Goal: Navigation & Orientation: Find specific page/section

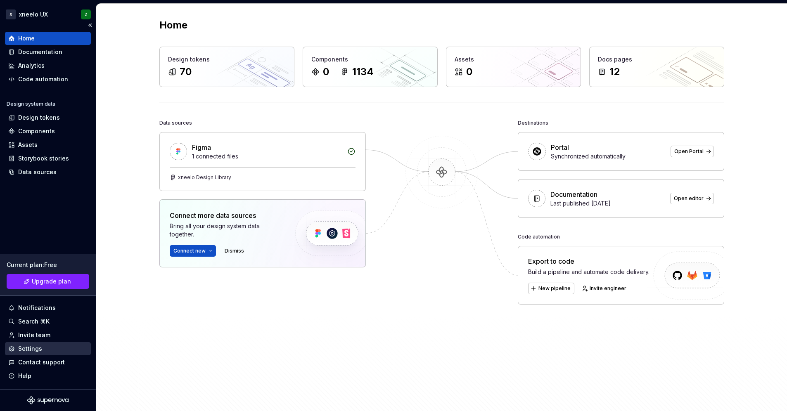
click at [33, 352] on div "Settings" at bounding box center [30, 349] width 24 height 8
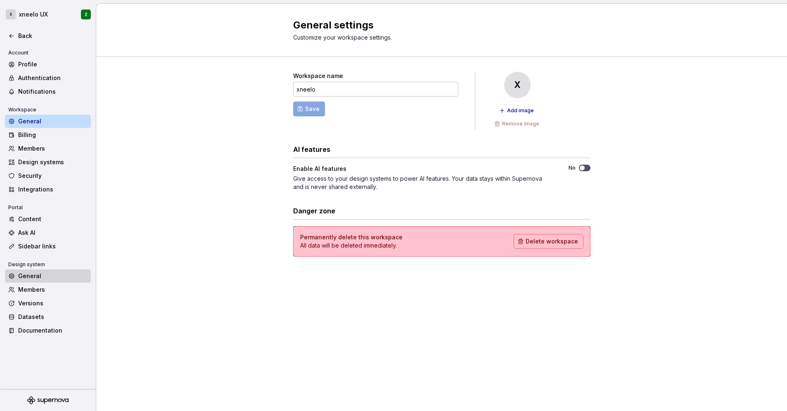
click at [42, 277] on div "General" at bounding box center [52, 276] width 69 height 8
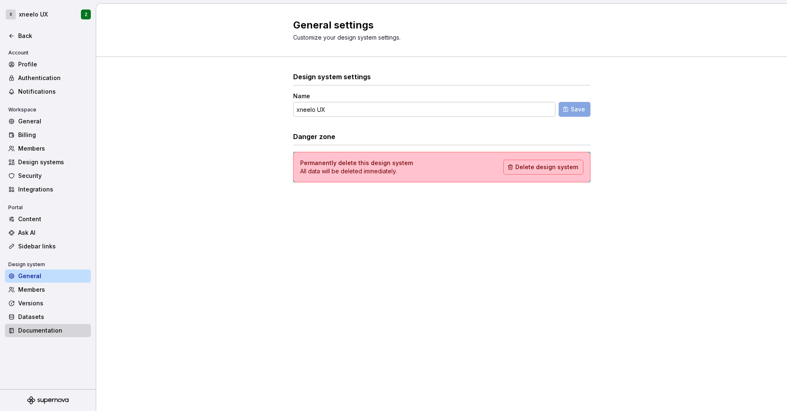
click at [33, 328] on div "Documentation" at bounding box center [52, 331] width 69 height 8
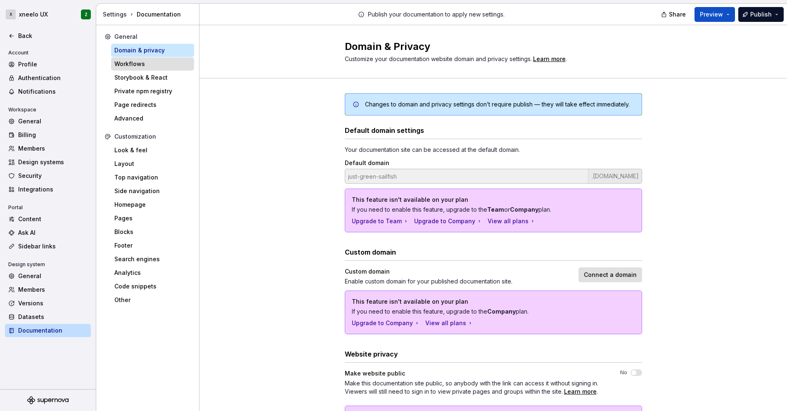
click at [140, 66] on div "Workflows" at bounding box center [152, 64] width 76 height 8
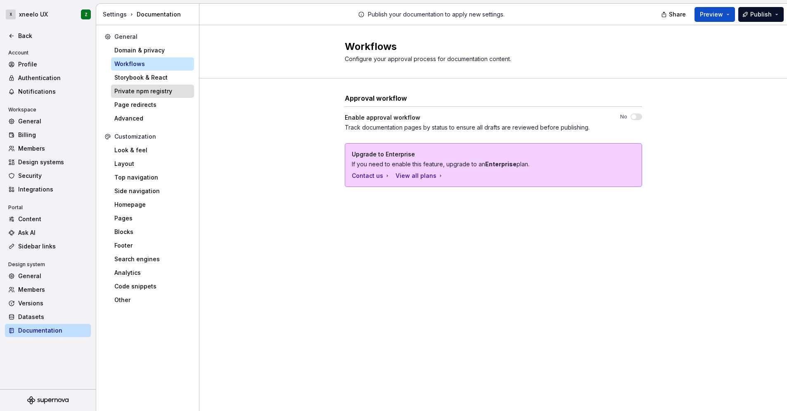
click at [141, 90] on div "Private npm registry" at bounding box center [152, 91] width 76 height 8
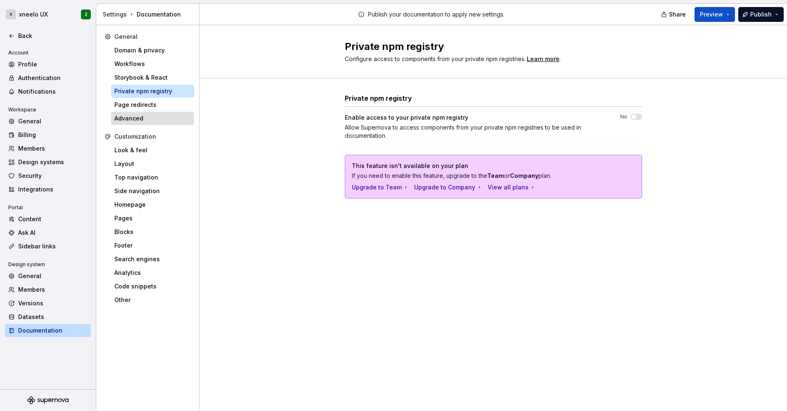
click at [139, 121] on div "Advanced" at bounding box center [152, 118] width 76 height 8
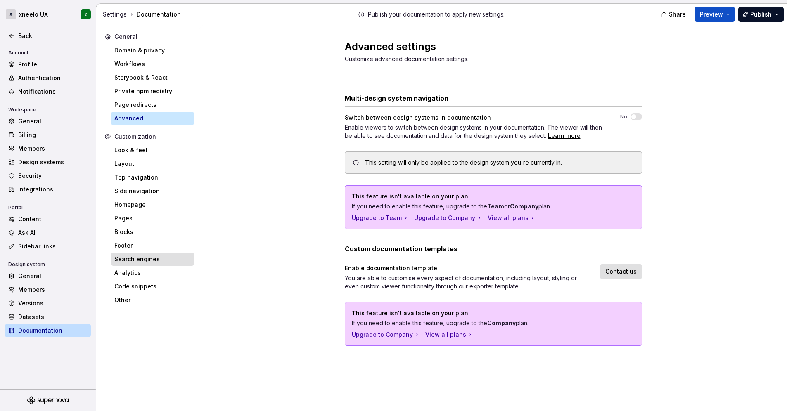
click at [130, 258] on div "Search engines" at bounding box center [152, 259] width 76 height 8
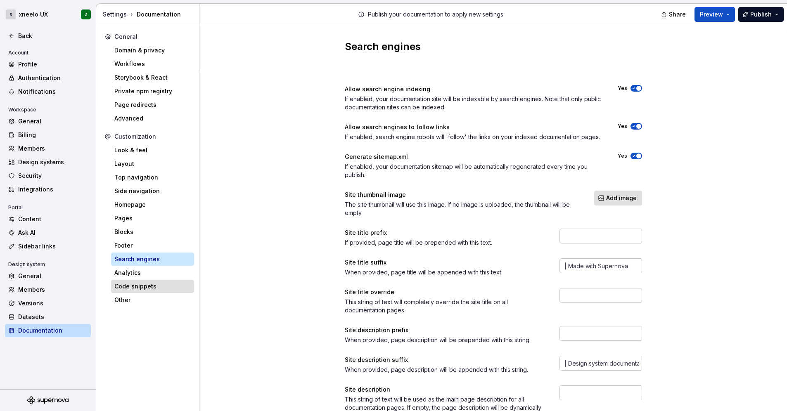
click at [154, 286] on div "Code snippets" at bounding box center [152, 286] width 76 height 8
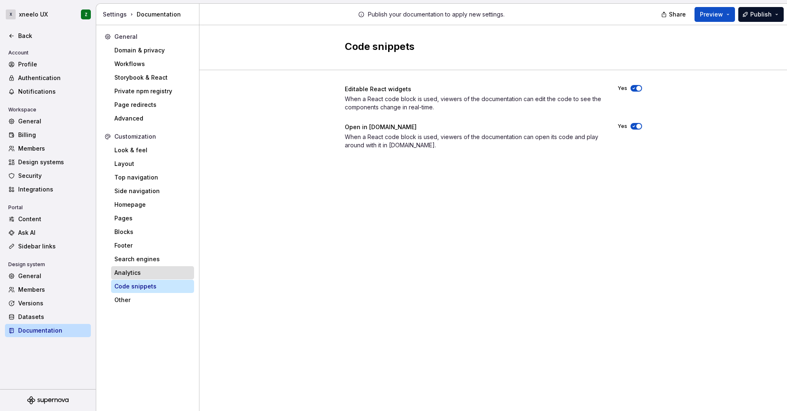
click at [144, 276] on div "Analytics" at bounding box center [152, 273] width 76 height 8
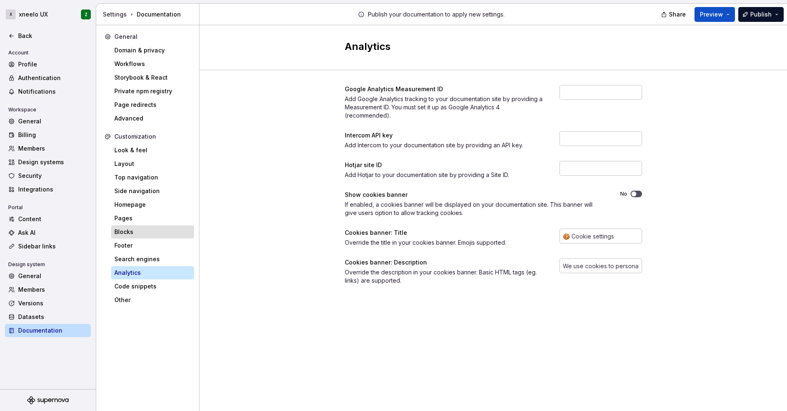
click at [140, 230] on div "Blocks" at bounding box center [152, 232] width 76 height 8
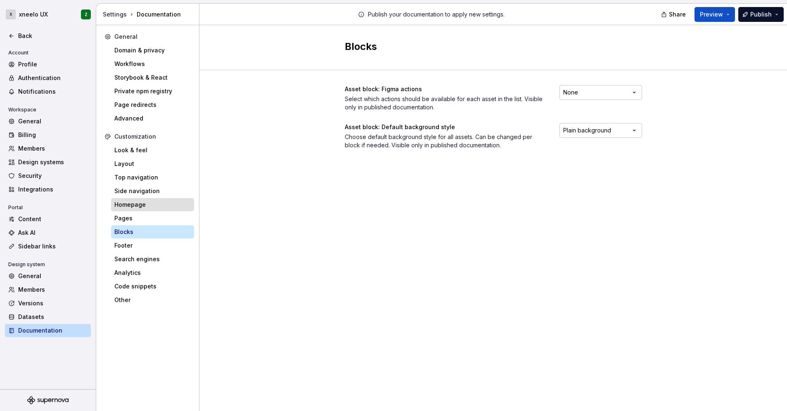
click at [141, 202] on div "Homepage" at bounding box center [152, 205] width 76 height 8
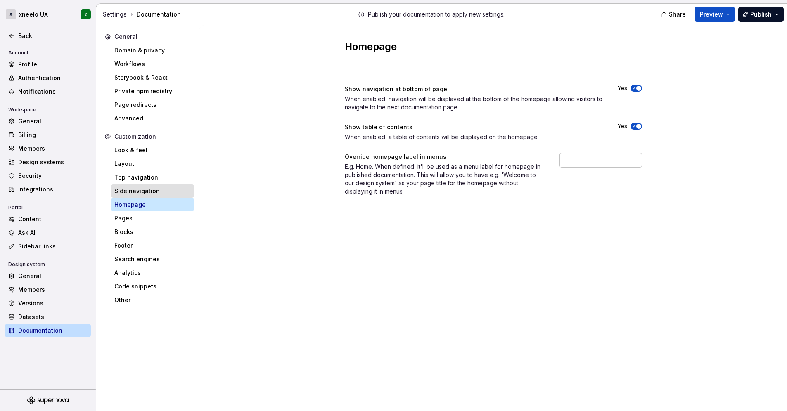
click at [144, 191] on div "Side navigation" at bounding box center [152, 191] width 76 height 8
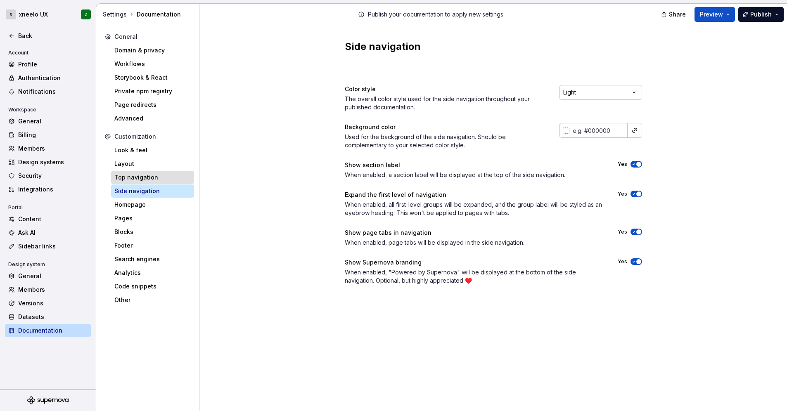
click at [145, 180] on div "Top navigation" at bounding box center [152, 177] width 76 height 8
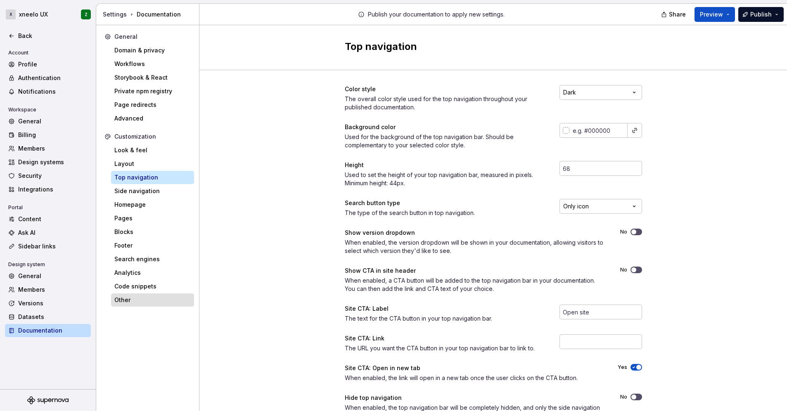
click at [128, 295] on div "Other" at bounding box center [152, 300] width 83 height 13
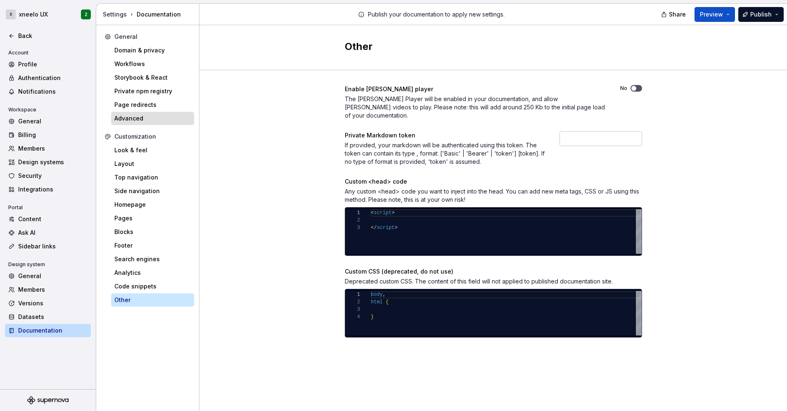
click at [137, 119] on div "Advanced" at bounding box center [152, 118] width 76 height 8
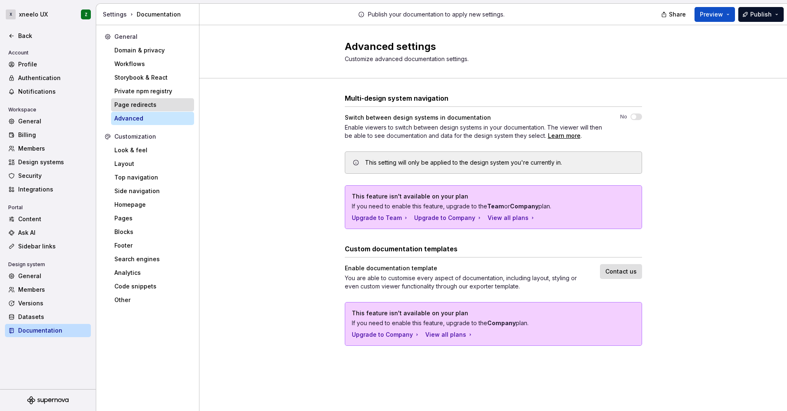
click at [137, 106] on div "Page redirects" at bounding box center [152, 105] width 76 height 8
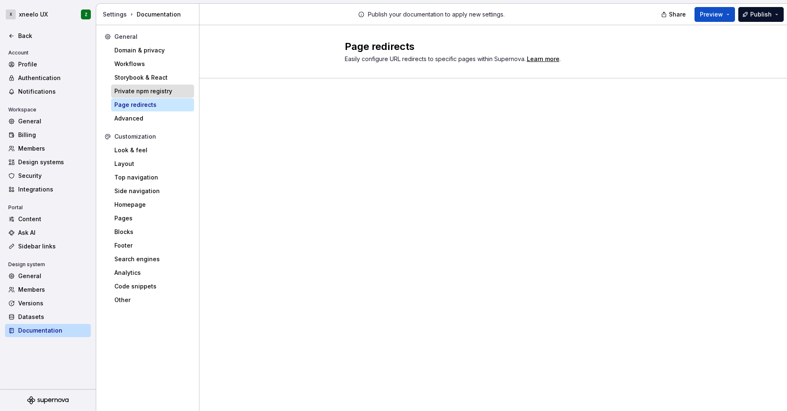
click at [140, 93] on div "Private npm registry" at bounding box center [152, 91] width 76 height 8
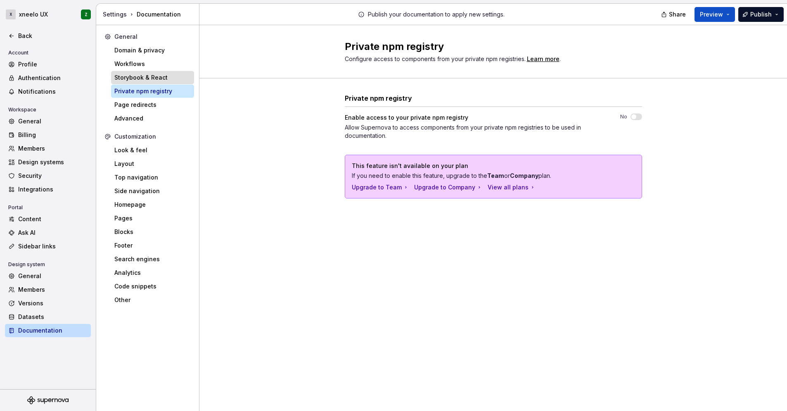
click at [140, 79] on div "Storybook & React" at bounding box center [152, 78] width 76 height 8
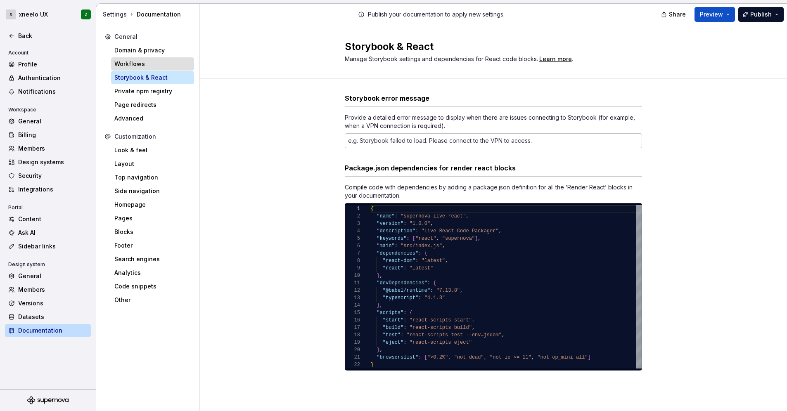
click at [139, 66] on div "Workflows" at bounding box center [152, 64] width 76 height 8
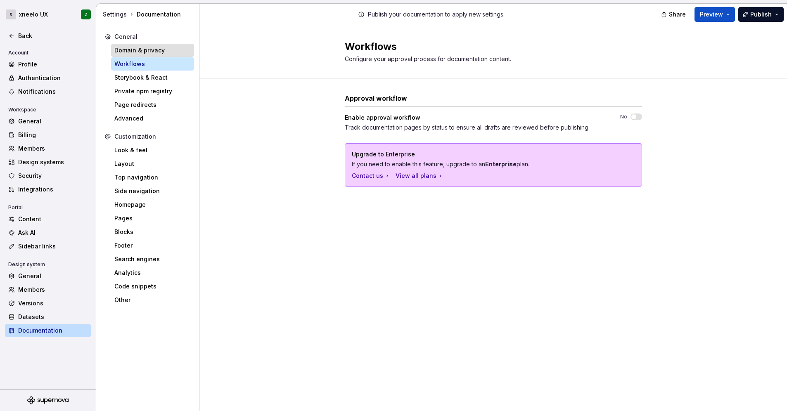
click at [142, 51] on div "Domain & privacy" at bounding box center [152, 50] width 76 height 8
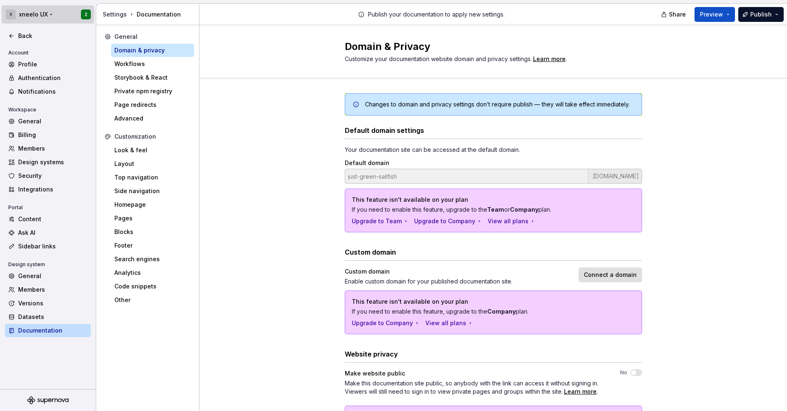
click at [41, 17] on html "X xneelo UX Z Back Account Profile Authentication Notifications Workspace Gener…" at bounding box center [393, 205] width 787 height 411
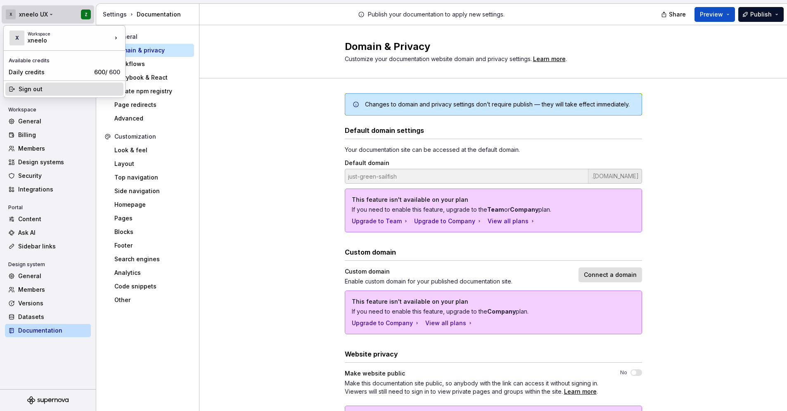
click at [51, 88] on div "Sign out" at bounding box center [70, 89] width 102 height 8
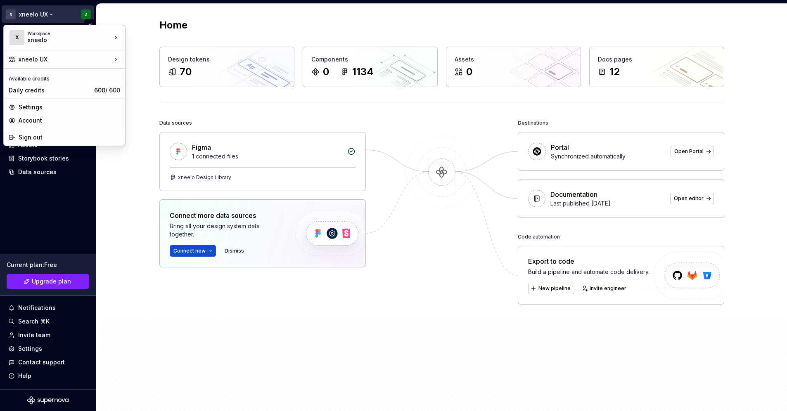
click at [37, 14] on html "X xneelo UX Z Home Documentation Analytics Code automation Design system data D…" at bounding box center [393, 205] width 787 height 411
click at [38, 118] on div "Account" at bounding box center [70, 120] width 102 height 8
